Goal: Transaction & Acquisition: Book appointment/travel/reservation

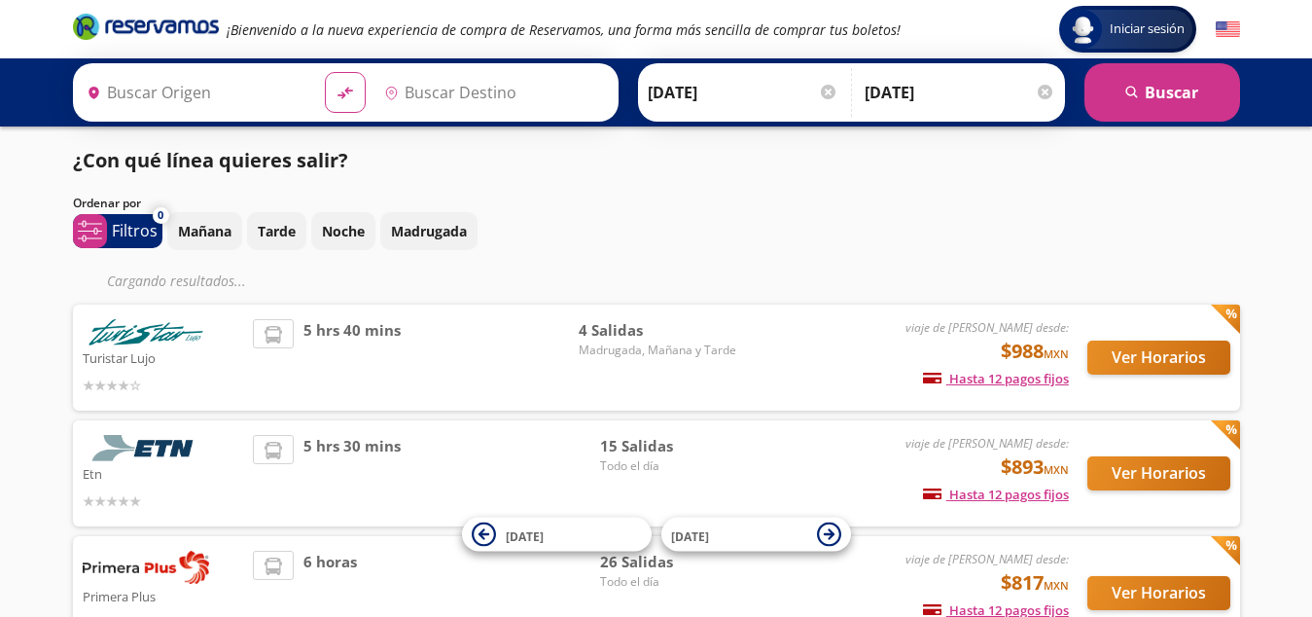
click at [20, 438] on div "Iniciar sesión Iniciar sesión ¡Bienvenido a la nueva experiencia de compra de R…" at bounding box center [656, 437] width 1312 height 874
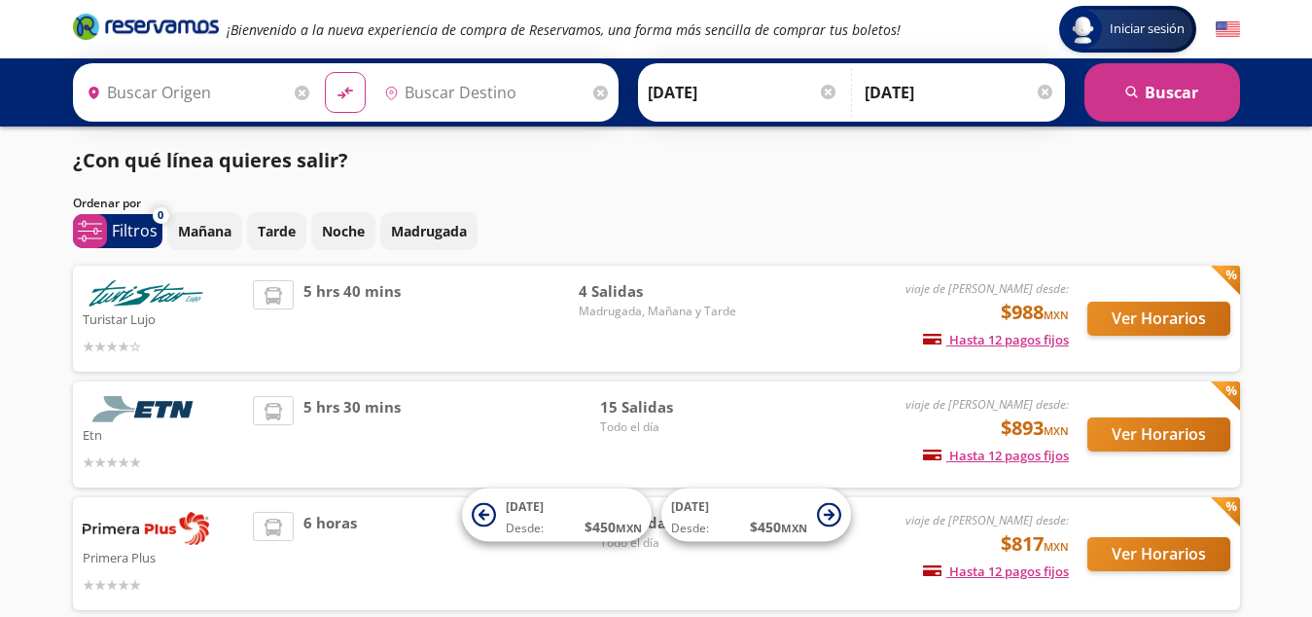
type input "[GEOGRAPHIC_DATA], [GEOGRAPHIC_DATA]"
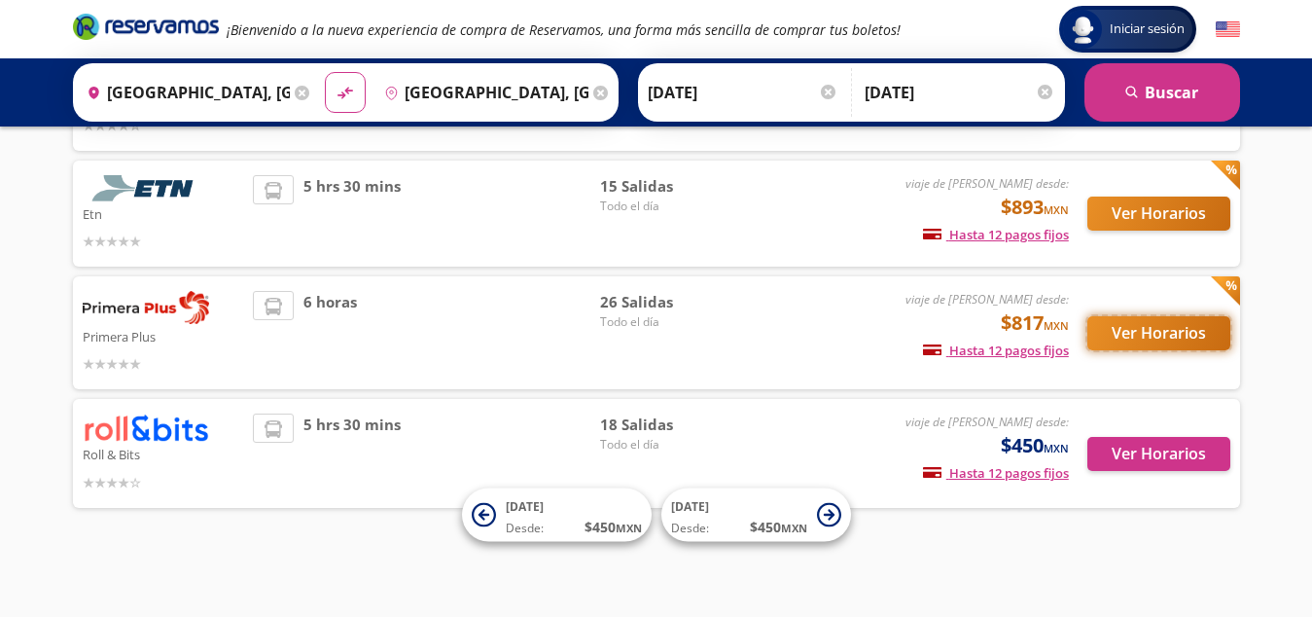
click at [1161, 328] on button "Ver Horarios" at bounding box center [1158, 333] width 143 height 34
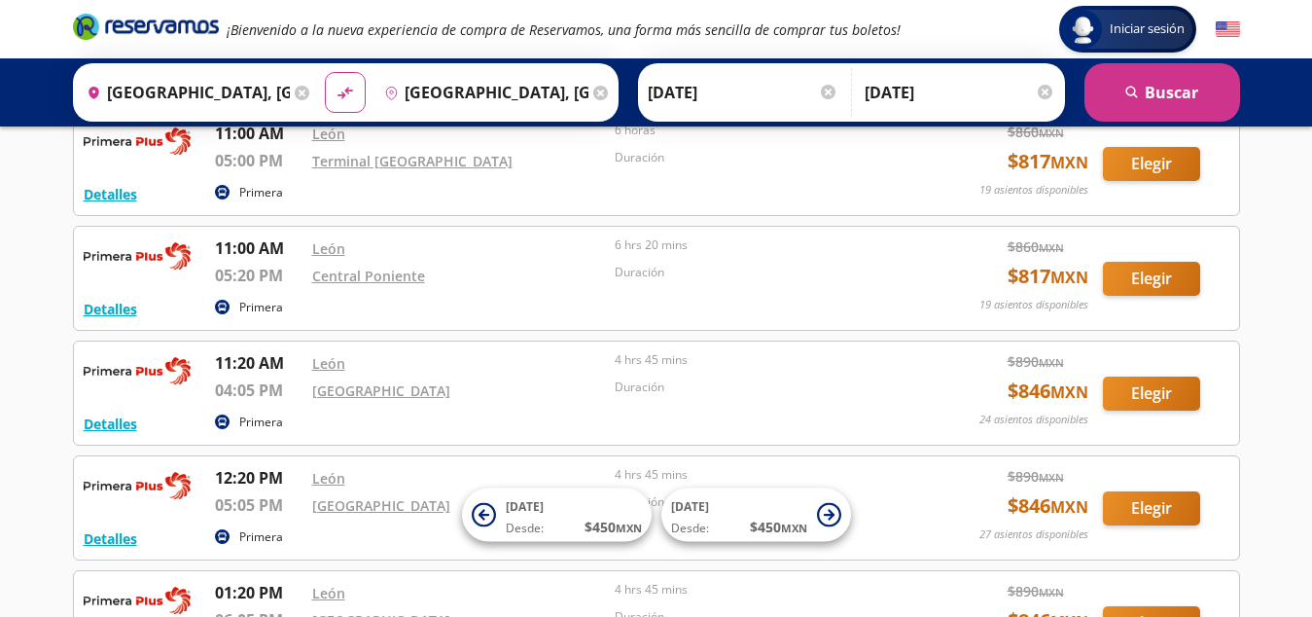
scroll to position [1389, 0]
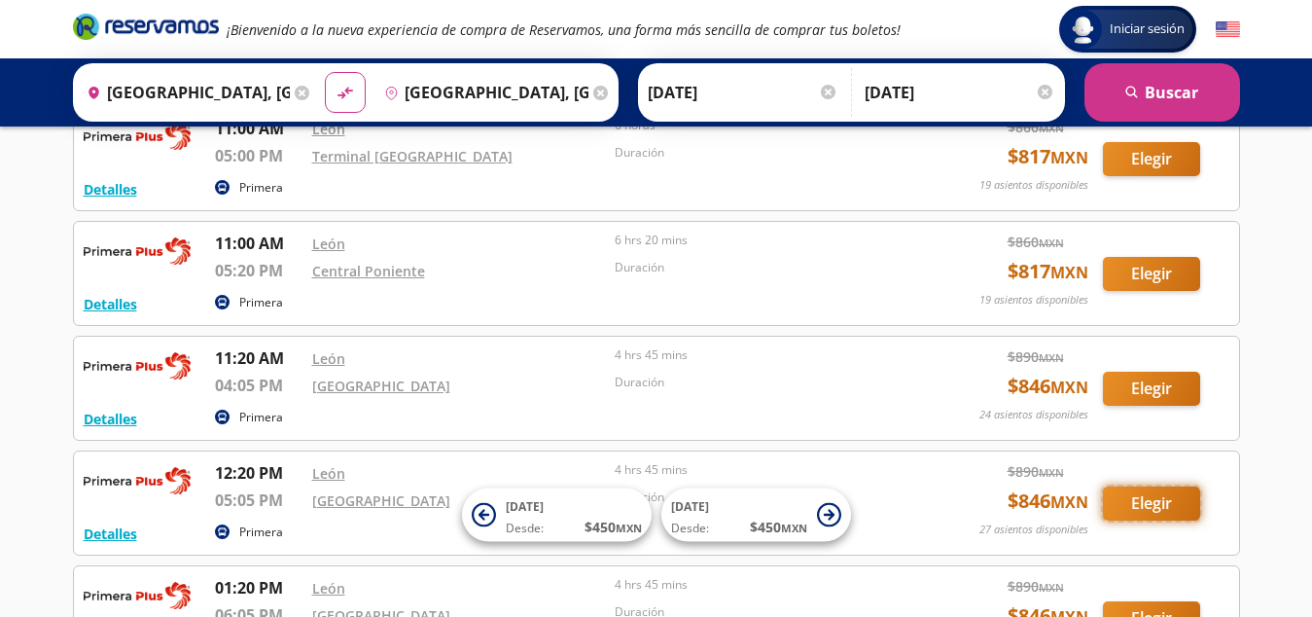
click at [1132, 501] on button "Elegir" at bounding box center [1151, 503] width 97 height 34
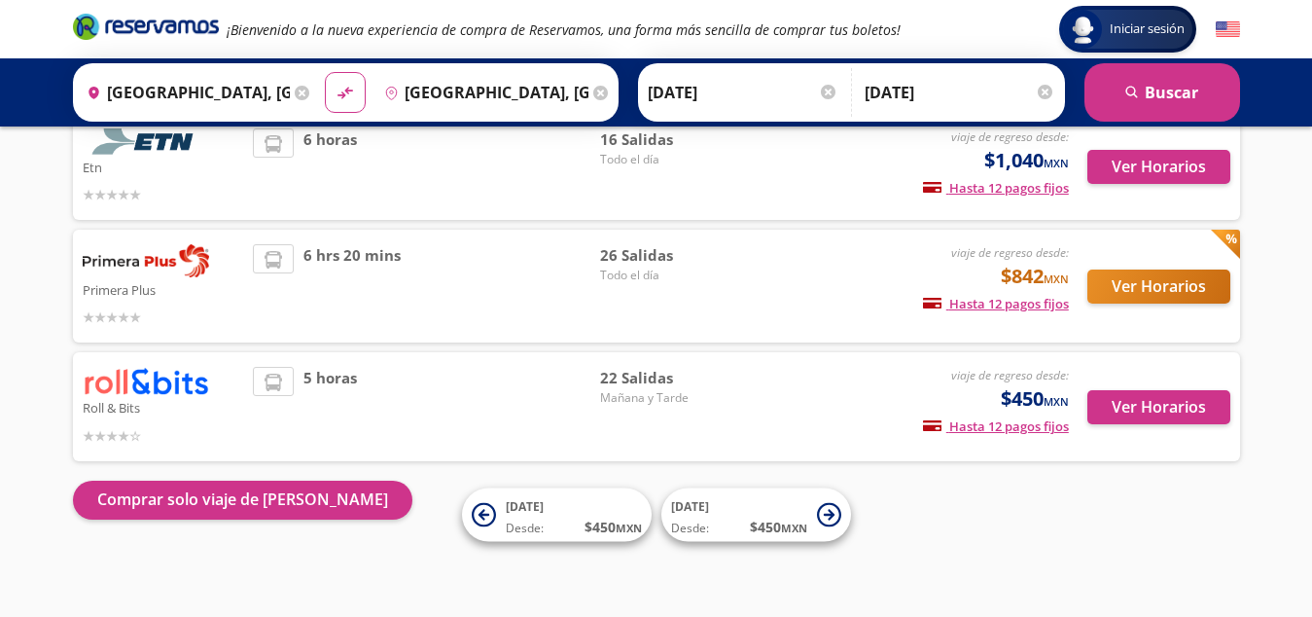
scroll to position [267, 0]
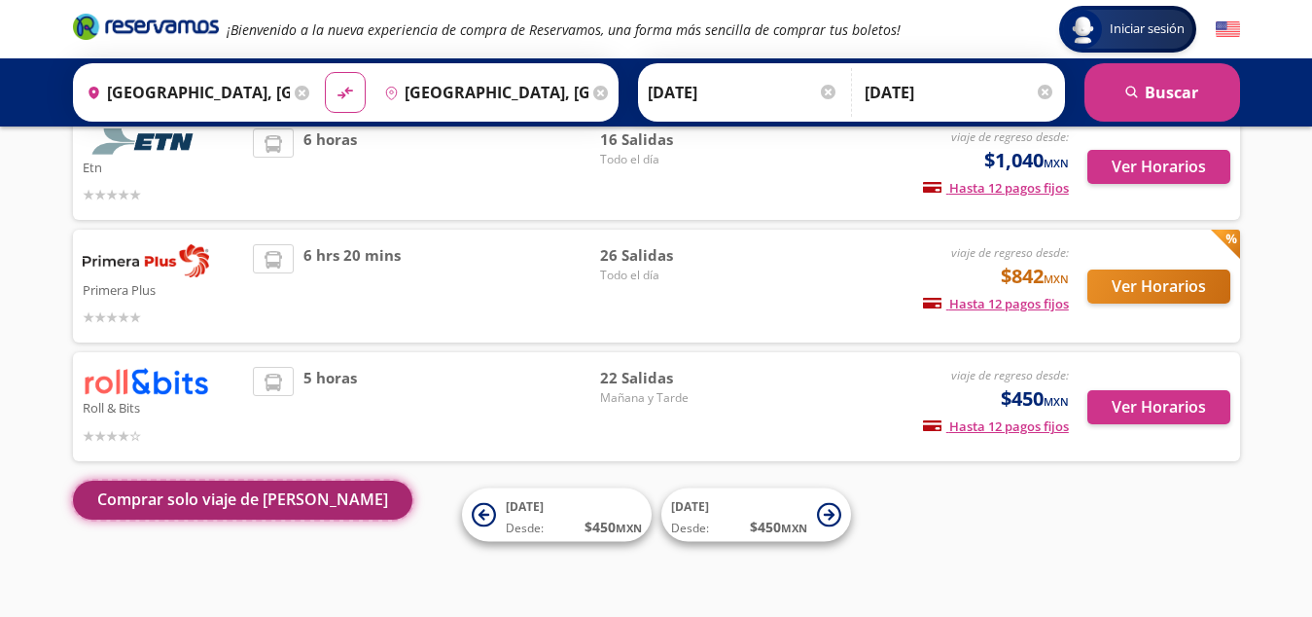
click at [204, 497] on button "Comprar solo viaje de [PERSON_NAME]" at bounding box center [242, 499] width 339 height 39
